Goal: Obtain resource: Obtain resource

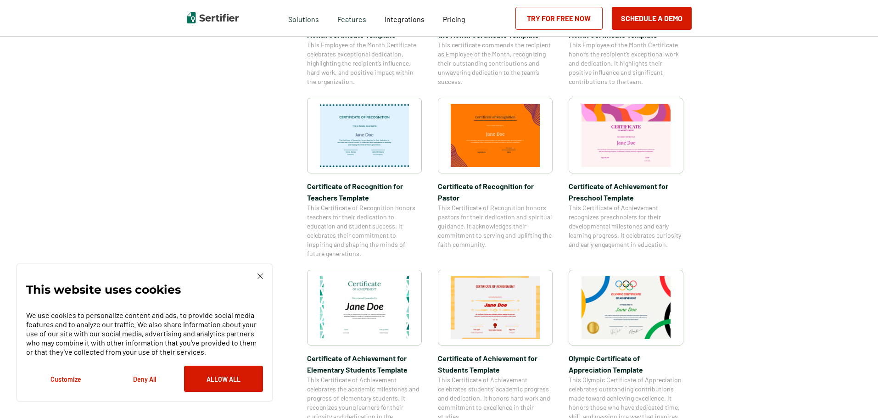
scroll to position [437, 0]
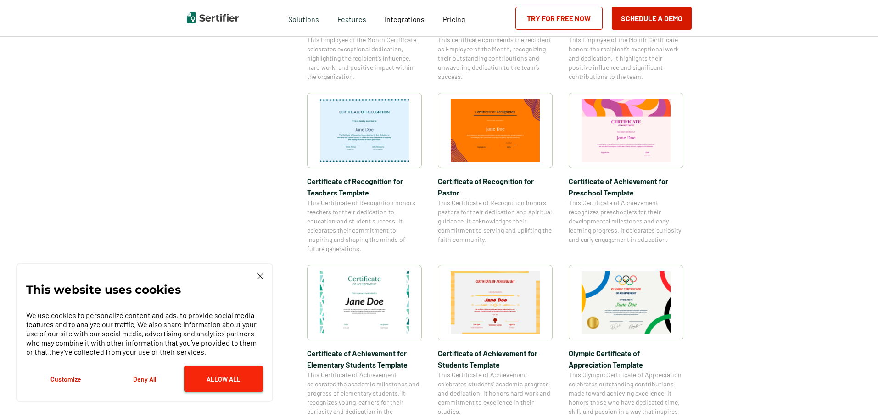
click at [224, 381] on button "Allow All" at bounding box center [223, 379] width 79 height 26
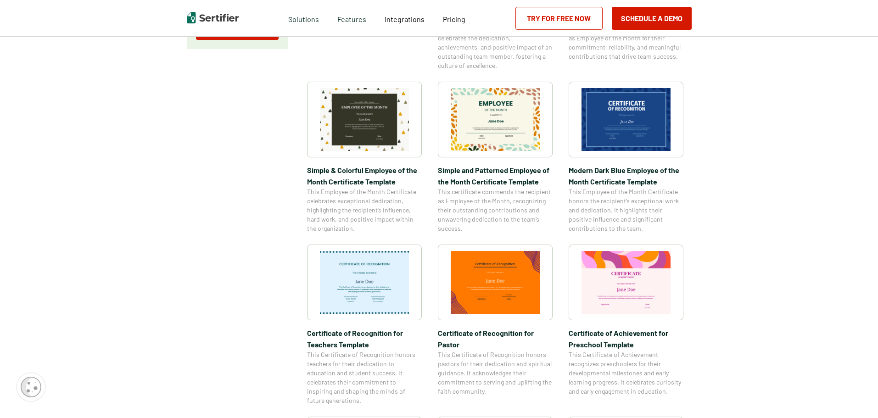
scroll to position [280, 0]
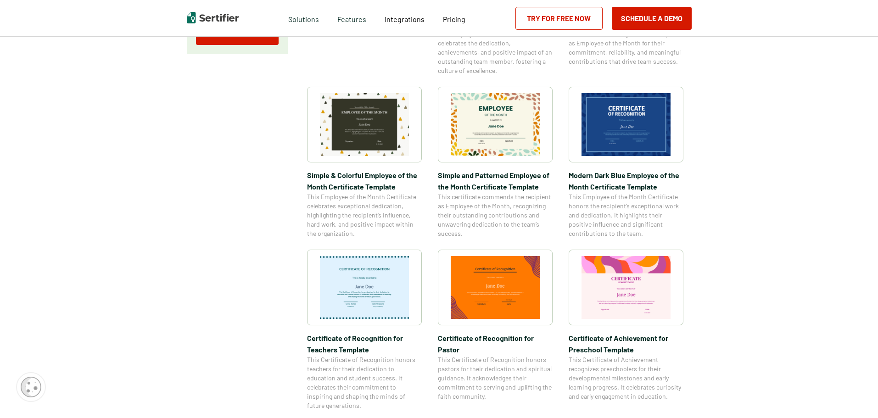
click at [622, 126] on img at bounding box center [626, 124] width 89 height 63
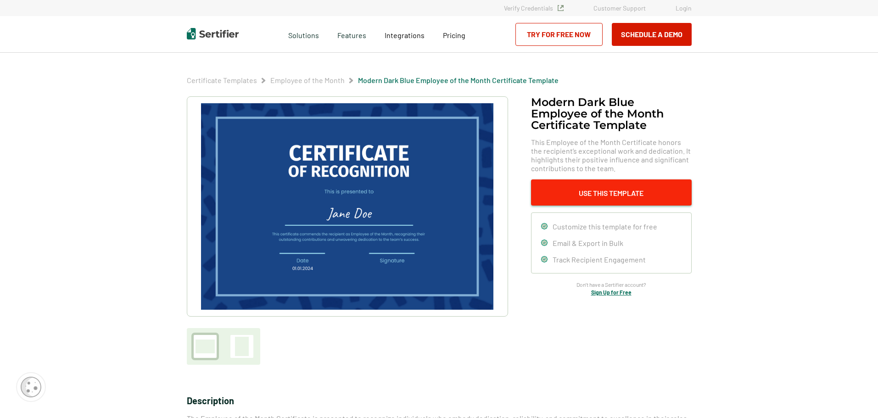
click at [600, 193] on button "Use This Template" at bounding box center [611, 193] width 161 height 26
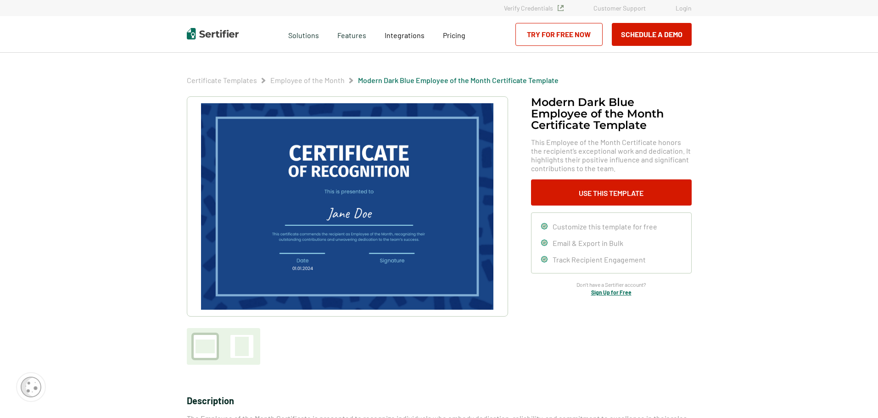
click at [364, 167] on img at bounding box center [347, 206] width 292 height 207
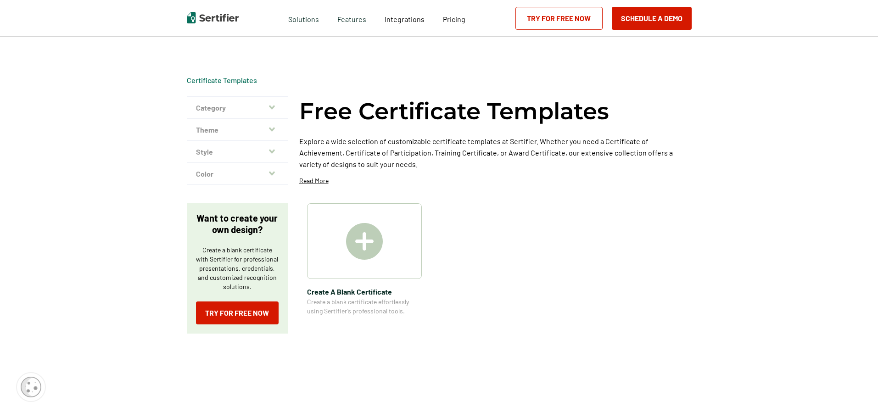
scroll to position [280, 0]
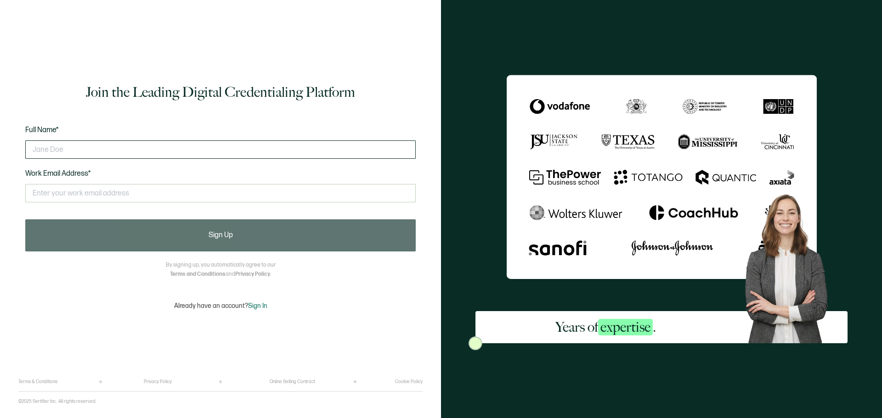
click at [304, 153] on input "text" at bounding box center [220, 150] width 390 height 18
